Goal: Find specific page/section: Find specific page/section

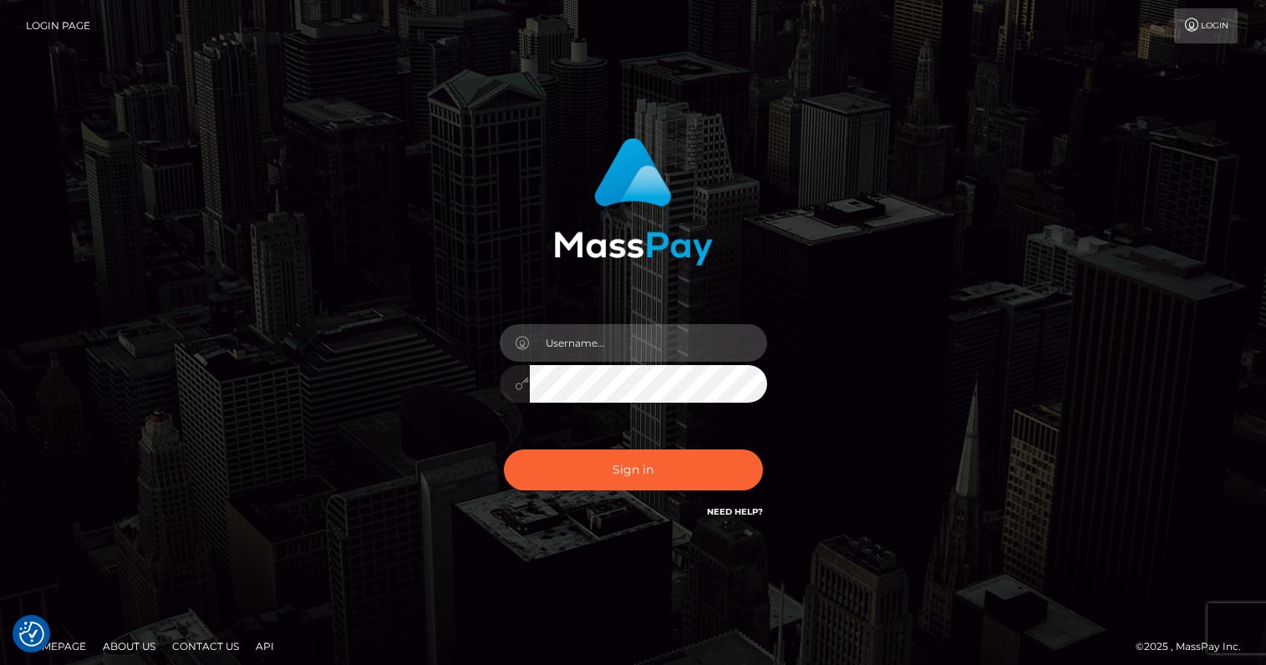
click at [617, 352] on input "text" at bounding box center [648, 343] width 237 height 38
type input "oli.fanvue"
click at [629, 349] on input "text" at bounding box center [648, 343] width 237 height 38
type input "oli.fanvue"
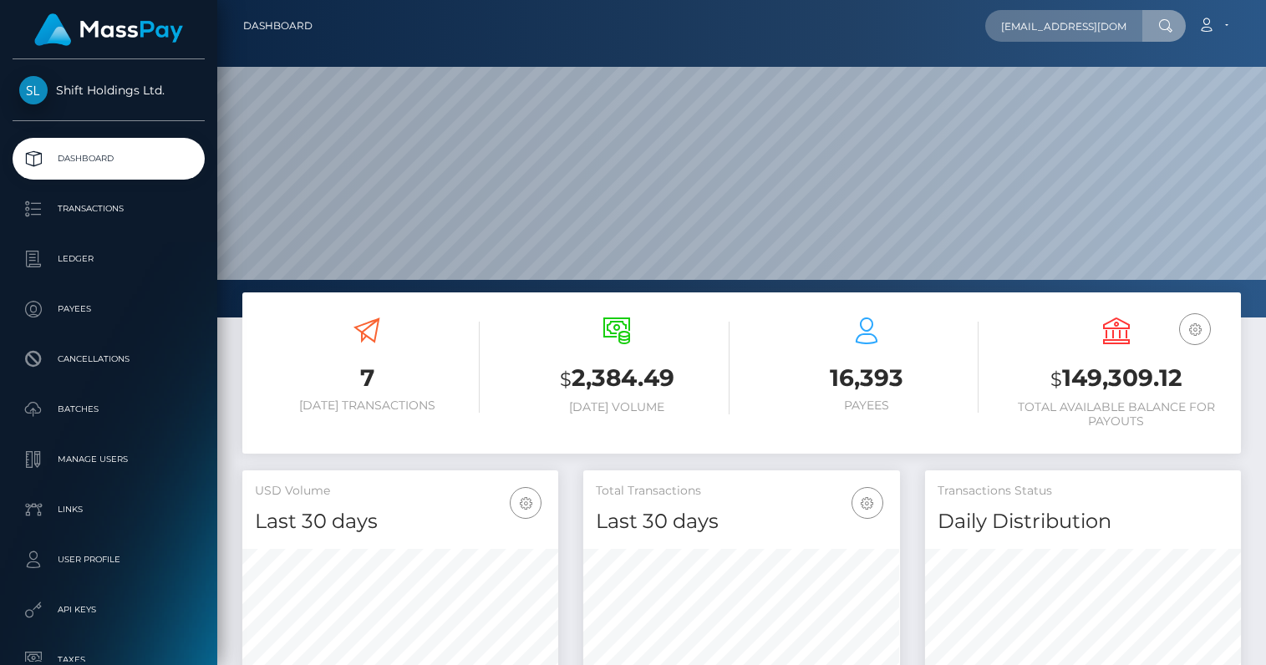
scroll to position [0, 73]
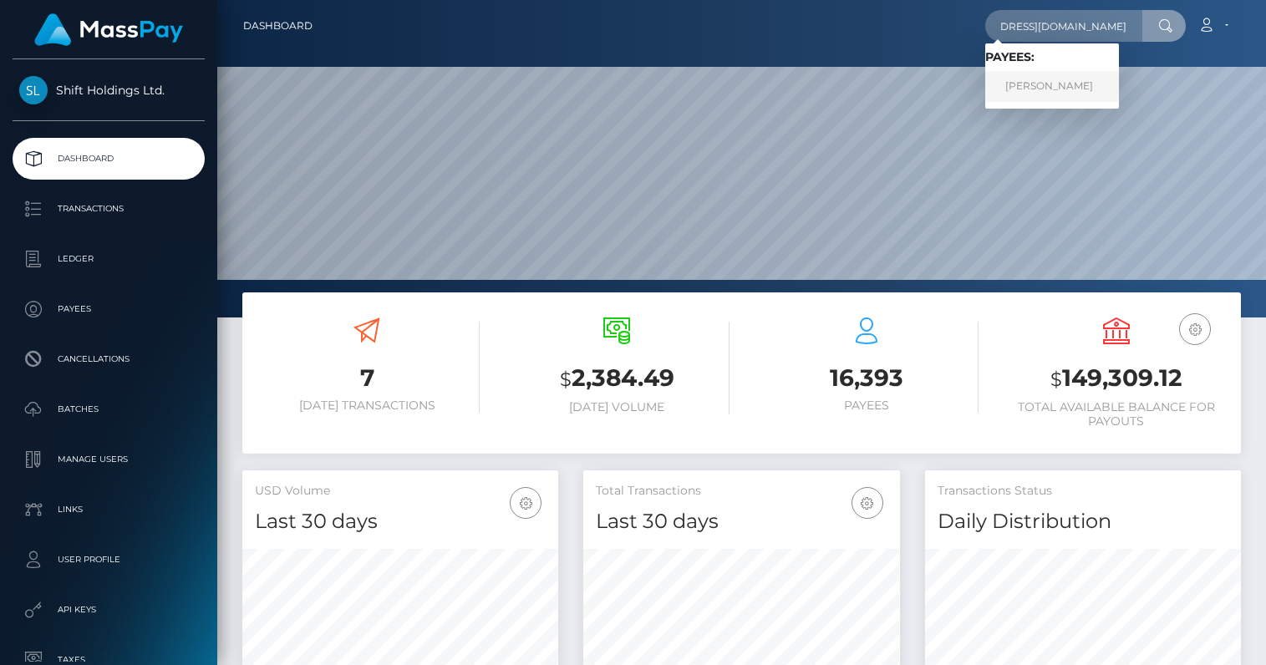
type input "[EMAIL_ADDRESS][DOMAIN_NAME]"
click at [1080, 84] on link "DIMITRIOS PAPATHANASIOU" at bounding box center [1052, 86] width 134 height 31
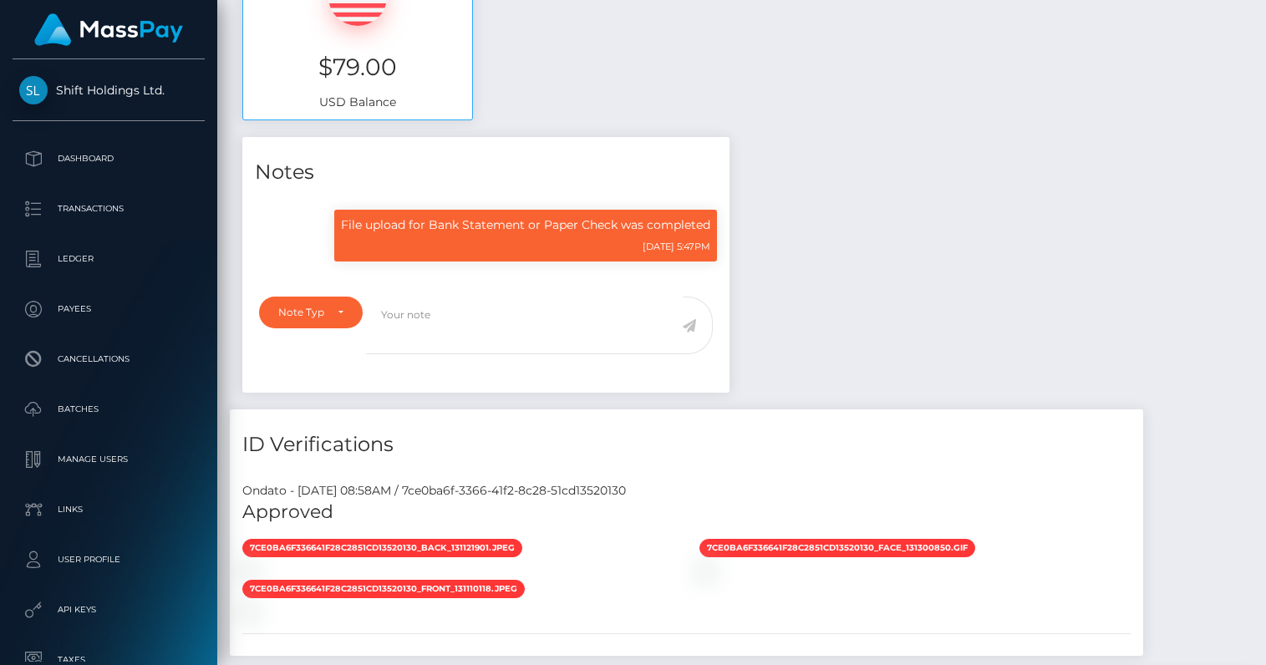
scroll to position [201, 316]
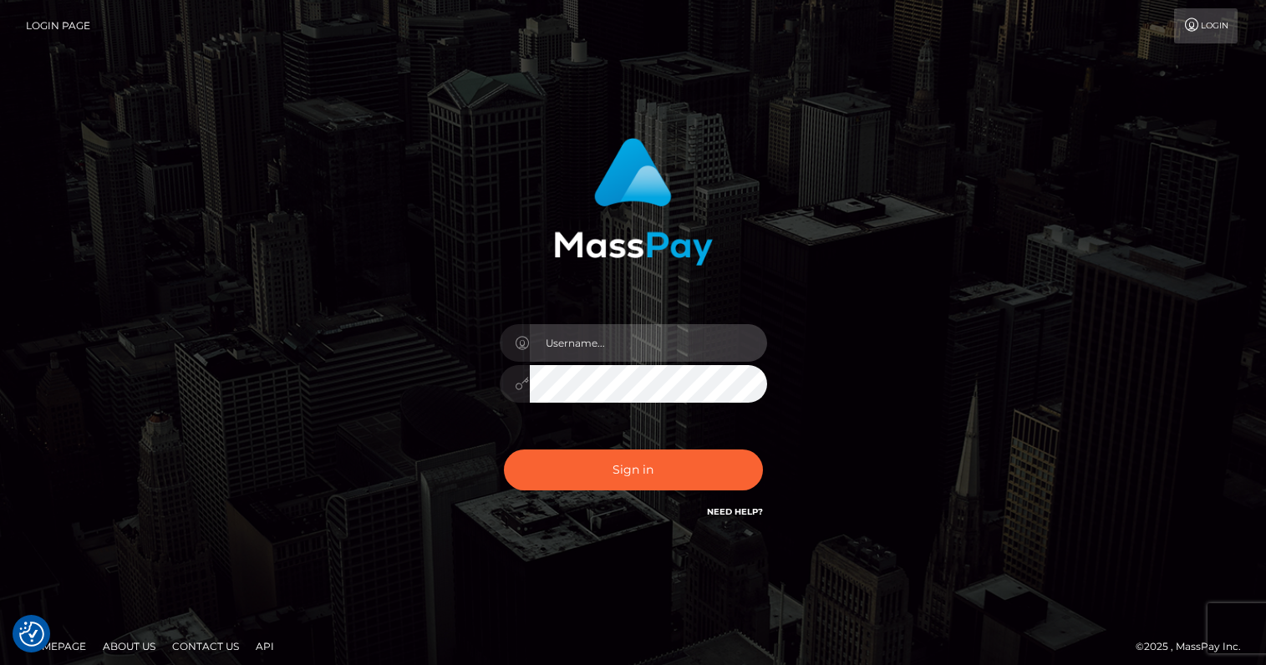
click at [634, 339] on input "text" at bounding box center [648, 343] width 237 height 38
type input "oli.fanvue"
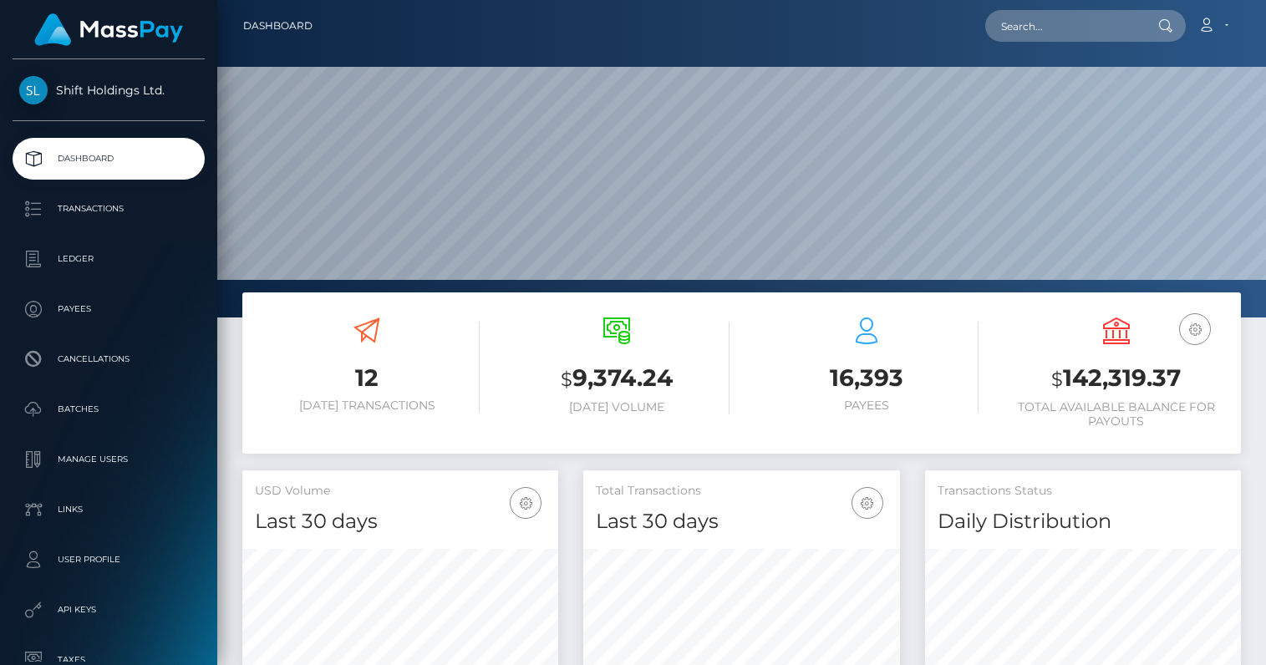
scroll to position [296, 316]
click at [1052, 33] on input "text" at bounding box center [1063, 26] width 157 height 32
paste input "[EMAIL_ADDRESS][DOMAIN_NAME]"
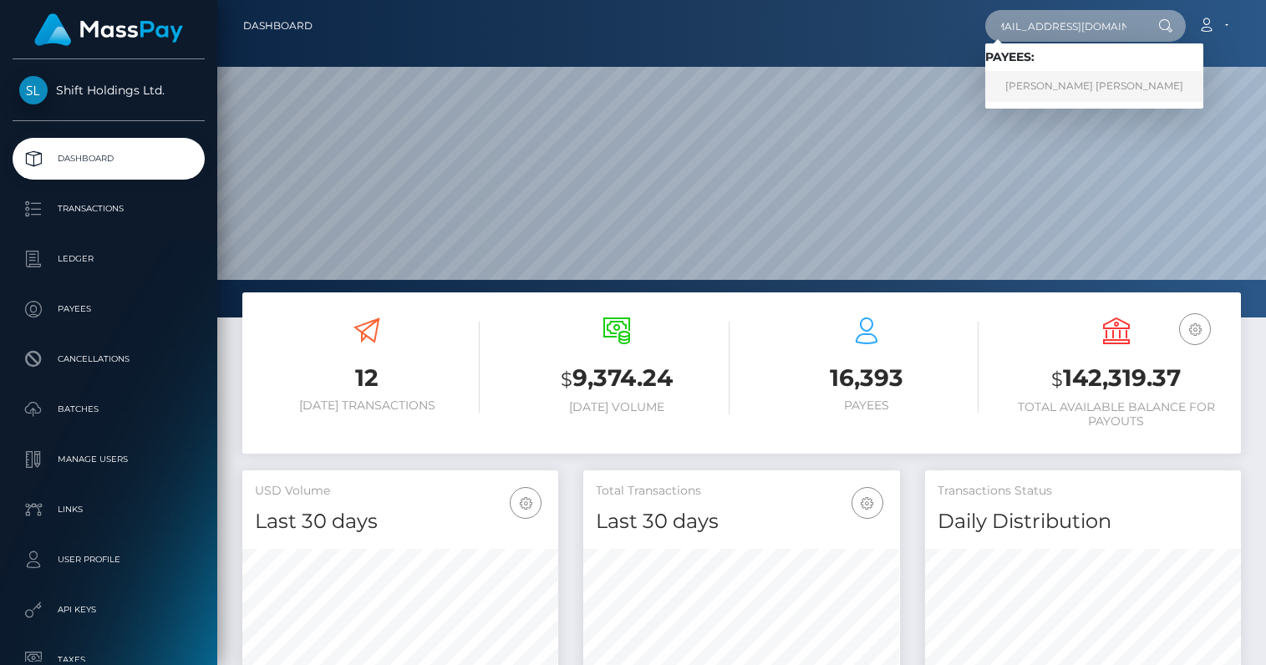
type input "[EMAIL_ADDRESS][DOMAIN_NAME]"
click at [1038, 83] on link "ALEKSANDRA AURORA SOFRIC" at bounding box center [1094, 86] width 218 height 31
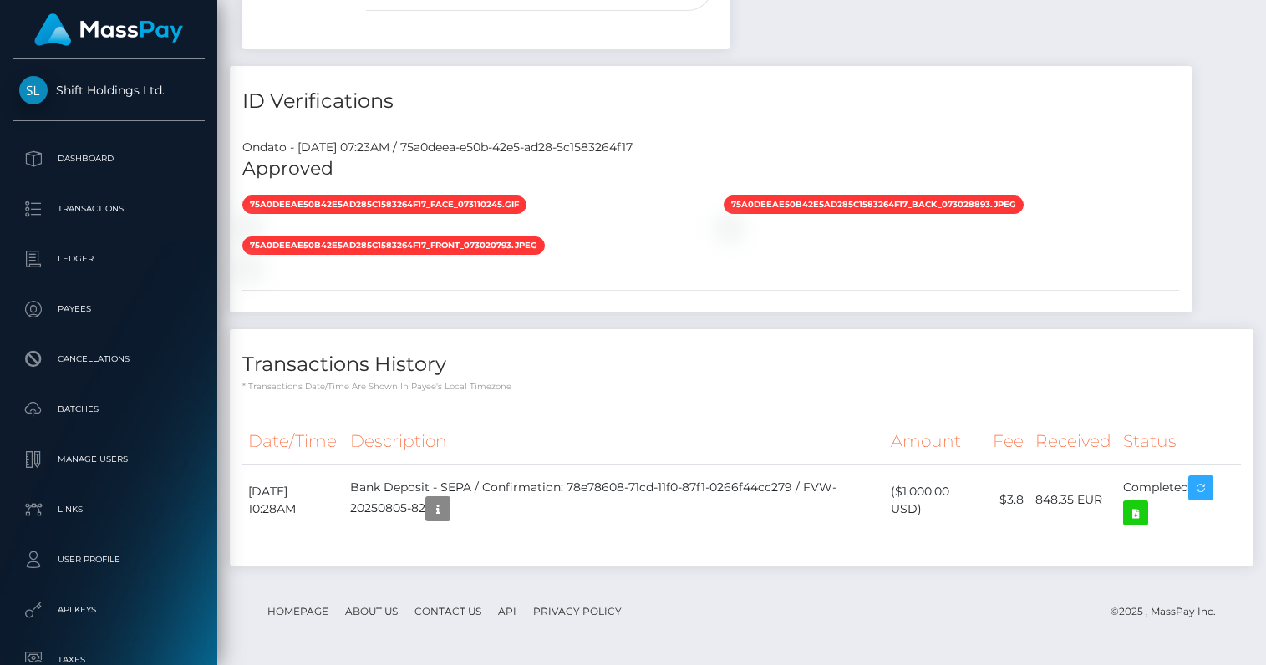
scroll to position [1239, 0]
click at [1139, 517] on icon at bounding box center [1136, 513] width 20 height 21
